Goal: Communication & Community: Answer question/provide support

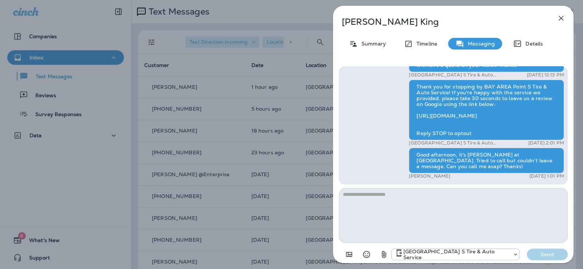
click at [561, 16] on icon "button" at bounding box center [561, 18] width 9 height 9
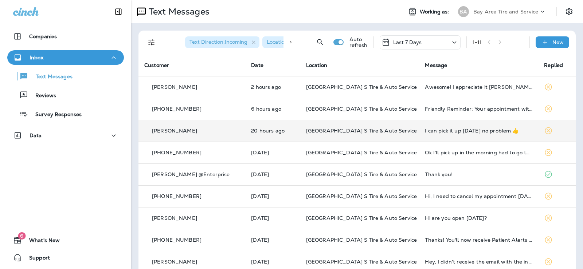
click at [436, 128] on div "I can pick it up [DATE] no problem 👍" at bounding box center [478, 131] width 107 height 6
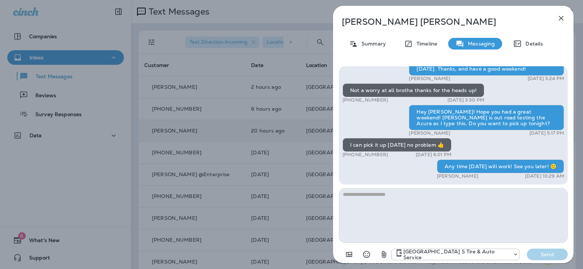
click at [561, 14] on icon "button" at bounding box center [561, 18] width 9 height 9
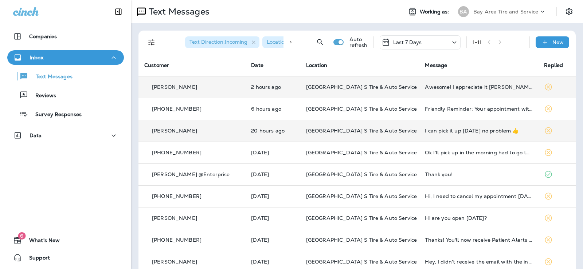
click at [427, 83] on td "Awesome! I appreciate it [PERSON_NAME], ill be by around 4:30 with [PERSON_NAME…" at bounding box center [478, 87] width 119 height 22
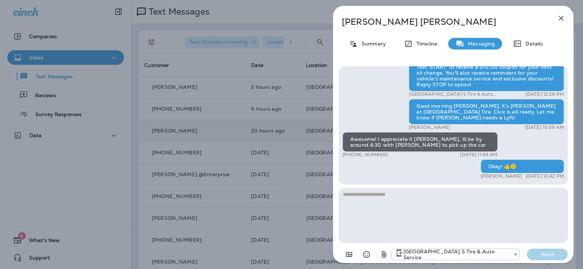
click at [562, 17] on icon "button" at bounding box center [561, 18] width 5 height 5
